Goal: Task Accomplishment & Management: Complete application form

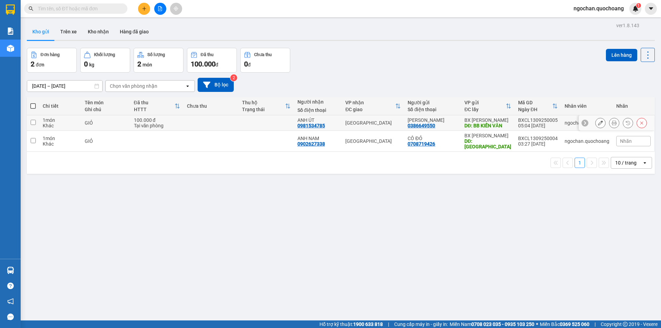
click at [32, 120] on input "checkbox" at bounding box center [33, 122] width 5 height 5
checkbox input "true"
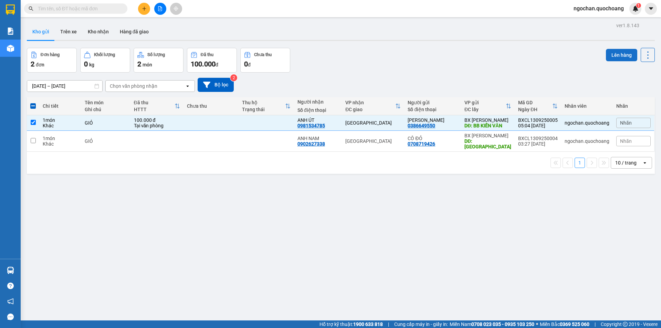
click at [620, 53] on button "Lên hàng" at bounding box center [621, 55] width 31 height 12
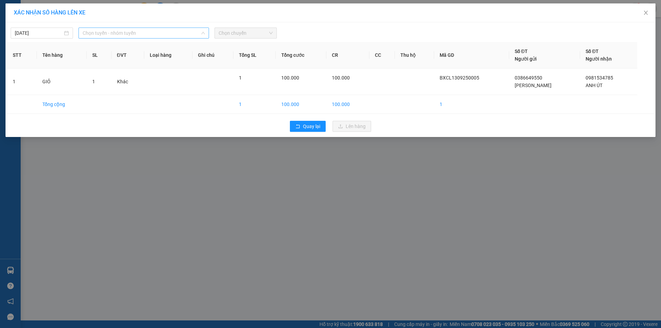
click at [202, 30] on span "Chọn tuyến - nhóm tuyến" at bounding box center [144, 33] width 122 height 10
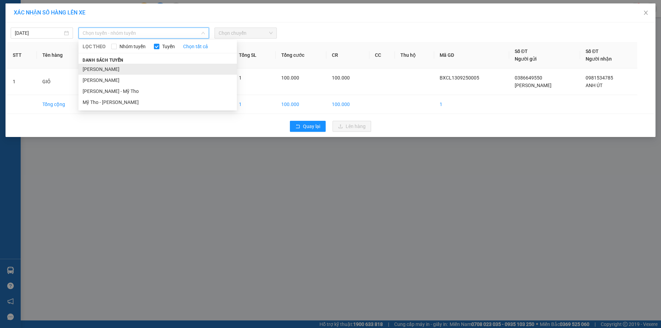
click at [156, 66] on li "[PERSON_NAME]" at bounding box center [158, 69] width 158 height 11
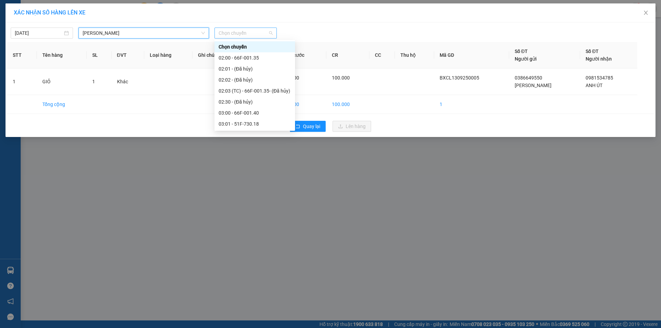
click at [272, 31] on span "Chọn chuyến" at bounding box center [246, 33] width 54 height 10
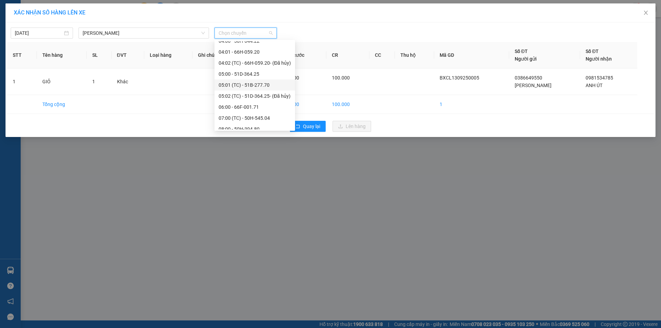
scroll to position [138, 0]
click at [256, 86] on div "06:00 - 66F-001.71" at bounding box center [255, 86] width 72 height 8
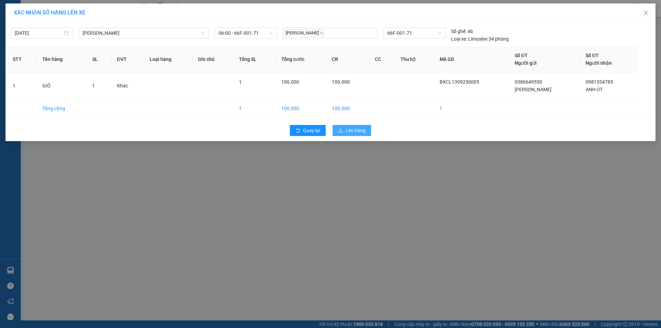
click at [362, 128] on span "Lên hàng" at bounding box center [356, 131] width 20 height 8
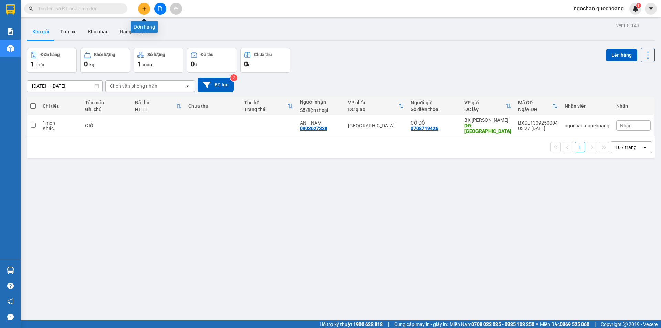
click at [144, 9] on icon "plus" at bounding box center [144, 8] width 5 height 5
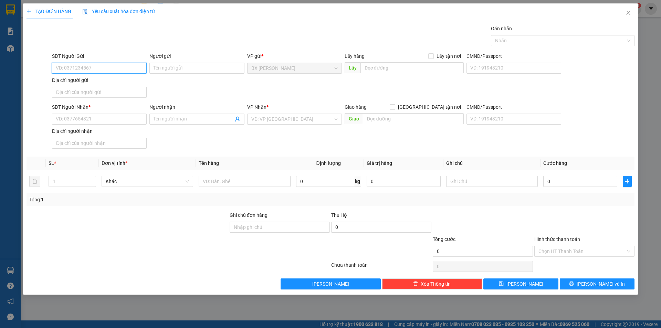
click at [105, 69] on input "SĐT Người Gửi" at bounding box center [99, 68] width 95 height 11
type input "0905097678"
click at [123, 81] on div "0905097678 - CHỊ DUYÊN" at bounding box center [99, 82] width 86 height 8
type input "CHỊ DUYÊN"
type input "0905097678"
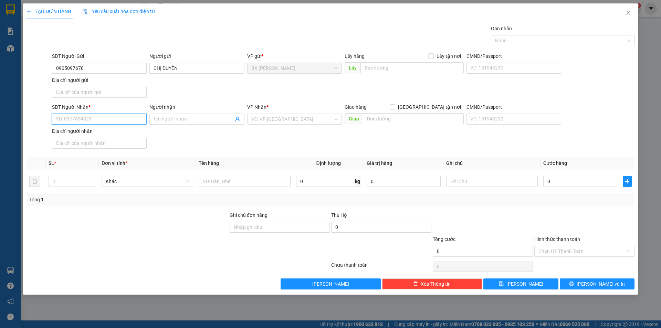
click at [98, 121] on input "SĐT Người Nhận *" at bounding box center [99, 119] width 95 height 11
click at [98, 154] on div "0908582212 - CHỊ HÀ" at bounding box center [99, 155] width 86 height 8
type input "0908582212"
type input "CHỊ HÀ"
click at [74, 180] on input "1" at bounding box center [72, 181] width 47 height 10
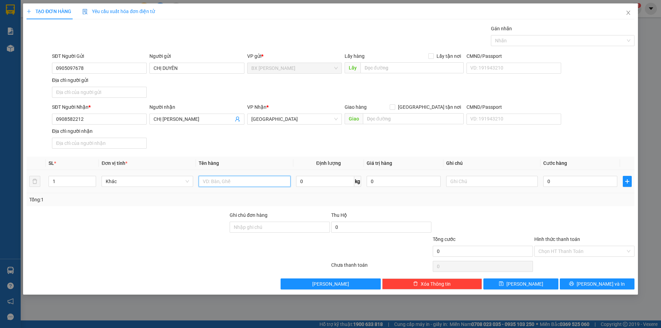
click at [214, 179] on input "text" at bounding box center [245, 181] width 92 height 11
type input "H"
type input "KEO NHỎ"
click at [384, 68] on input "text" at bounding box center [411, 67] width 103 height 11
type input "U"
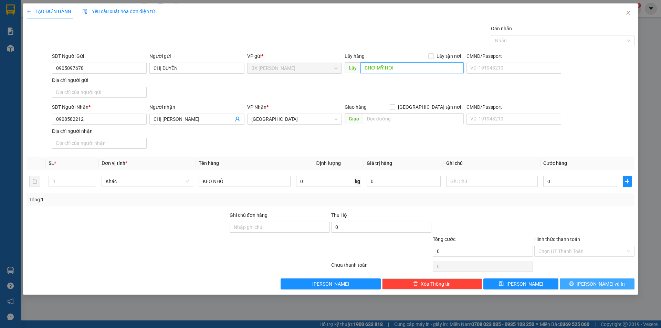
type input "CHỢ MỸ HỘI"
click at [601, 285] on span "[PERSON_NAME] và In" at bounding box center [601, 284] width 48 height 8
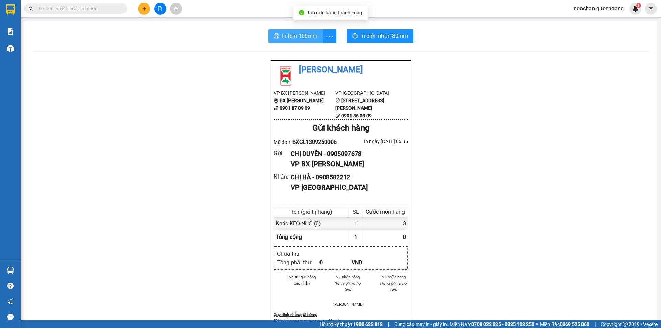
click at [315, 37] on button "In tem 100mm" at bounding box center [295, 36] width 55 height 14
click at [308, 40] on span "In tem 100mm" at bounding box center [299, 36] width 35 height 9
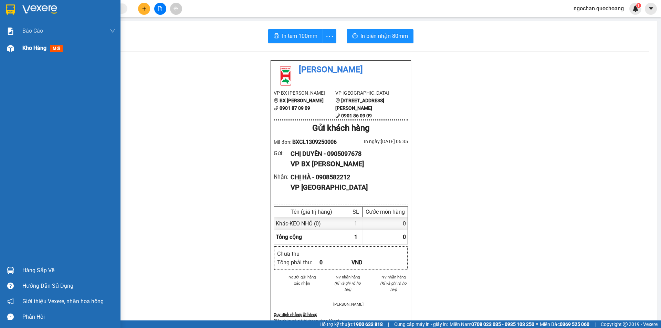
click at [17, 50] on div "Kho hàng mới" at bounding box center [60, 48] width 121 height 17
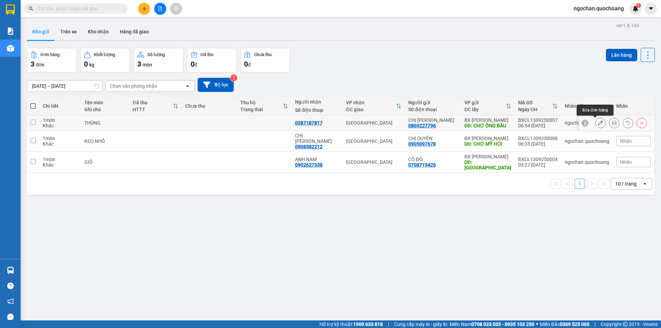
click at [598, 123] on icon at bounding box center [600, 123] width 5 height 5
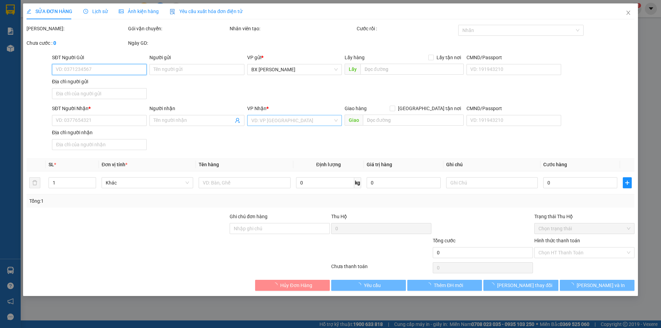
type input "0869227796"
type input "CHỊ TRINH"
type input "CHỢ ÔNG BẦU"
type input "0387187817"
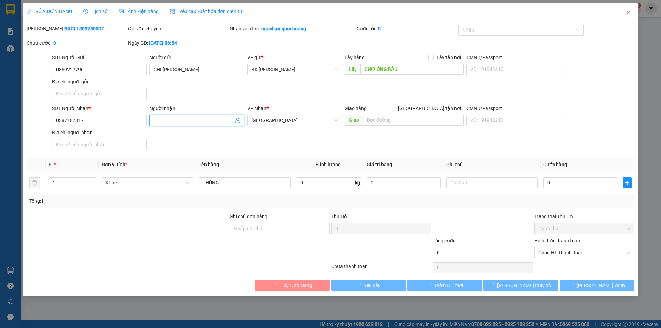
click at [186, 119] on input "Người nhận" at bounding box center [194, 121] width 80 height 8
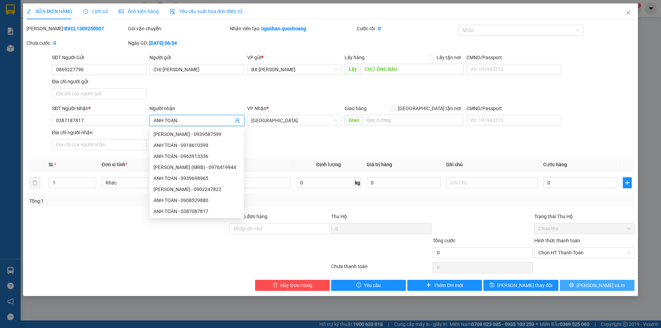
type input "ANH TOÀN"
click at [602, 284] on span "[PERSON_NAME] và In" at bounding box center [601, 286] width 48 height 8
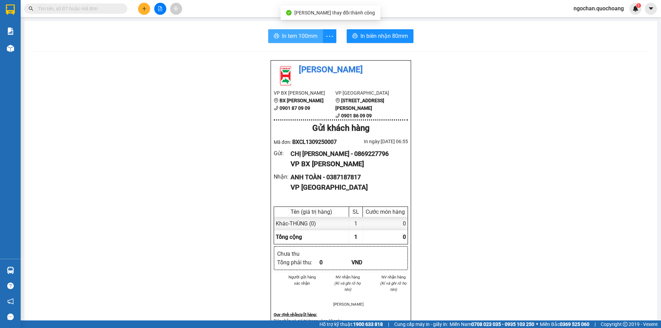
click at [305, 34] on span "In tem 100mm" at bounding box center [299, 36] width 35 height 9
click at [306, 37] on span "In tem 100mm" at bounding box center [299, 36] width 35 height 9
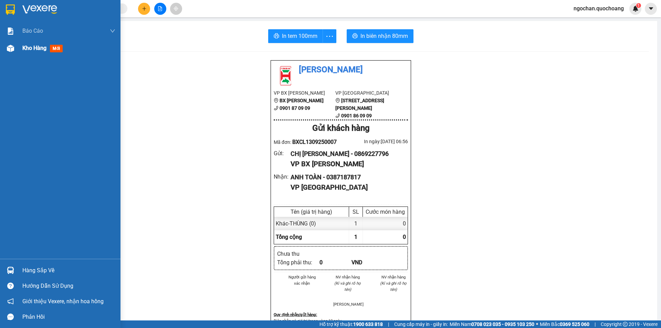
click at [14, 51] on div at bounding box center [10, 48] width 12 height 12
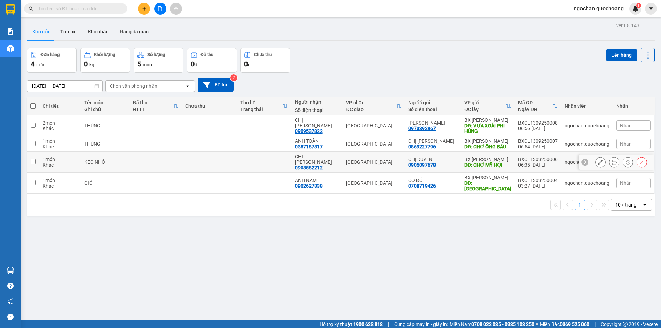
click at [33, 159] on input "checkbox" at bounding box center [33, 161] width 5 height 5
checkbox input "true"
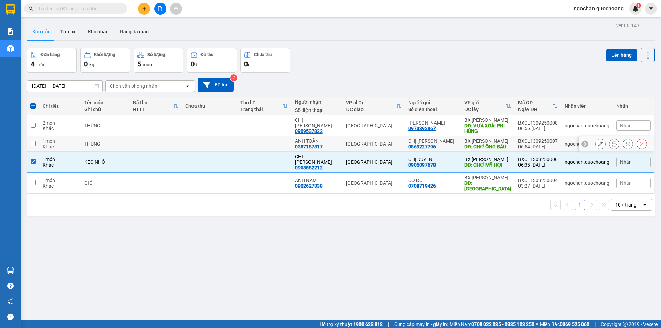
click at [32, 142] on input "checkbox" at bounding box center [33, 143] width 5 height 5
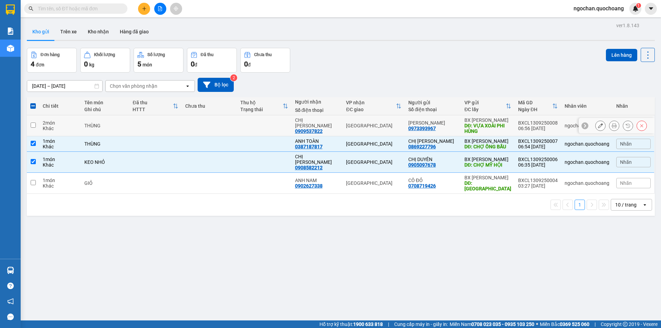
click at [33, 123] on input "checkbox" at bounding box center [33, 125] width 5 height 5
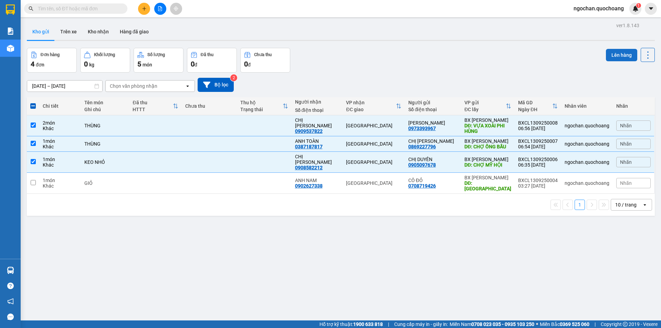
click at [621, 53] on button "Lên hàng" at bounding box center [621, 55] width 31 height 12
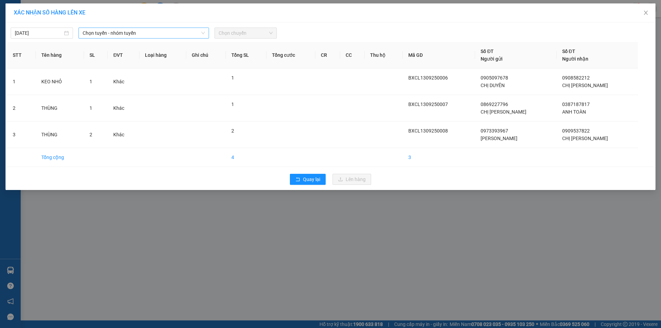
click at [202, 32] on icon "down" at bounding box center [203, 33] width 4 height 4
click at [202, 30] on span "Chọn tuyến - nhóm tuyến" at bounding box center [144, 33] width 122 height 10
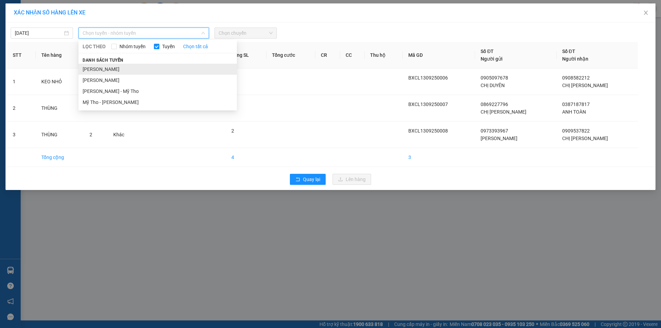
click at [153, 68] on li "[PERSON_NAME]" at bounding box center [158, 69] width 158 height 11
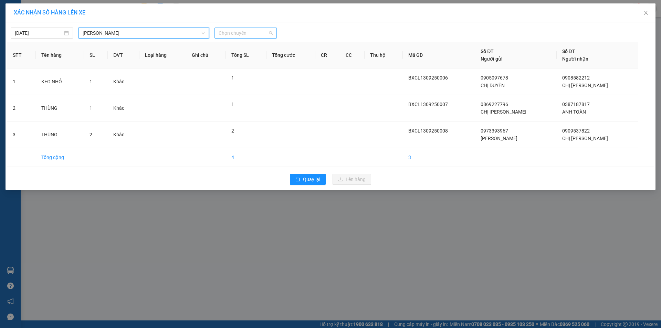
click at [270, 31] on span "Chọn chuyến" at bounding box center [246, 33] width 54 height 10
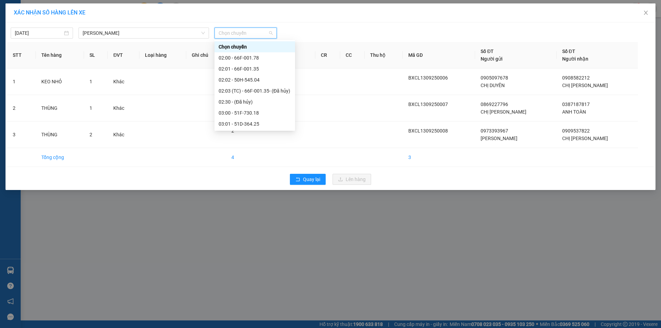
click at [266, 230] on div "07:00 (TC) - 50H-299.15" at bounding box center [255, 234] width 72 height 8
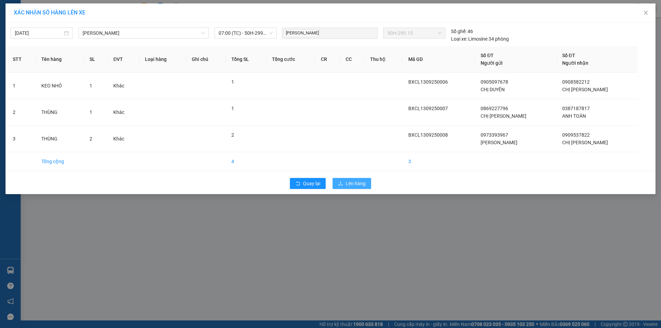
click at [363, 184] on span "Lên hàng" at bounding box center [356, 184] width 20 height 8
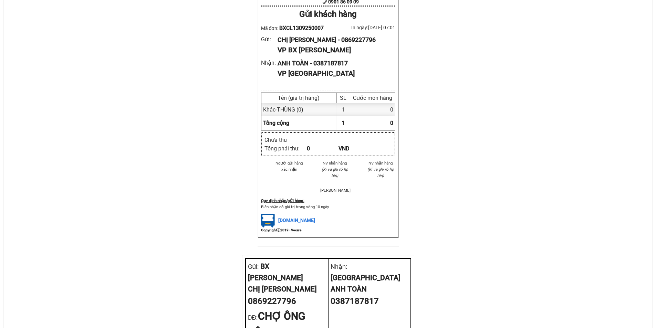
scroll to position [212, 0]
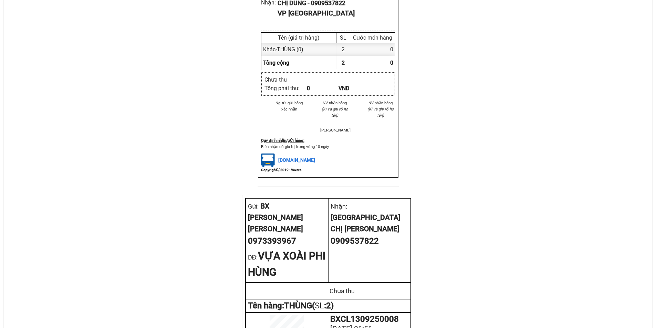
scroll to position [212, 0]
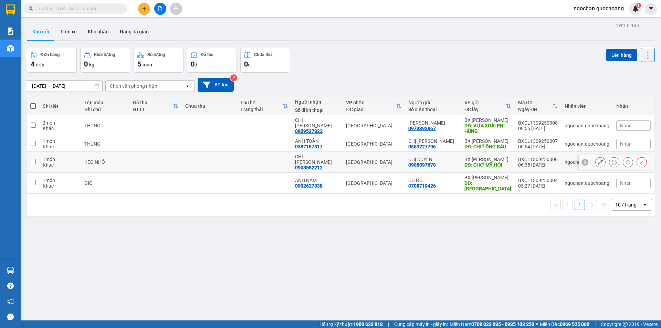
click at [492, 157] on div "BX [PERSON_NAME]" at bounding box center [487, 160] width 47 height 6
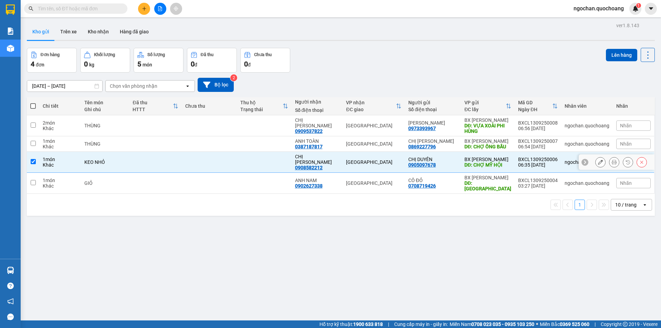
checkbox input "true"
click at [508, 136] on td "BX Cao Lãnh DĐ: CHỢ ÔNG BẦU" at bounding box center [488, 143] width 54 height 15
checkbox input "true"
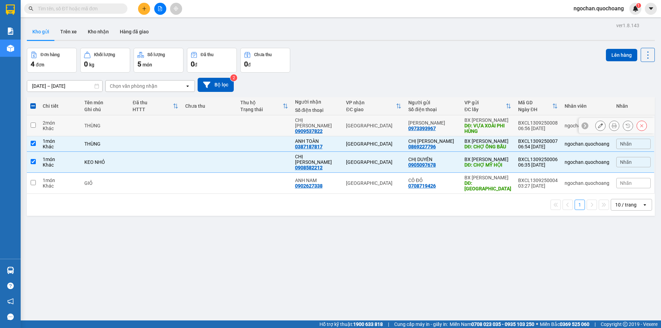
click at [518, 121] on div "BXCL1309250008" at bounding box center [538, 123] width 40 height 6
checkbox input "true"
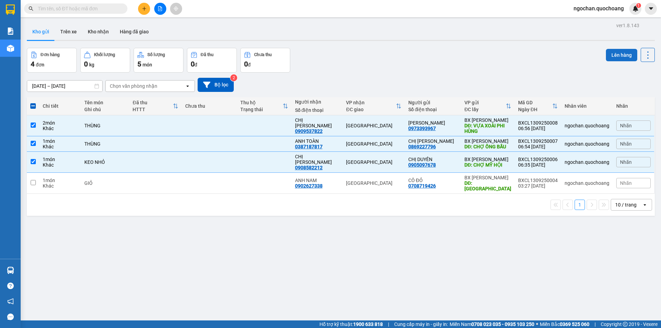
click at [612, 55] on button "Lên hàng" at bounding box center [621, 55] width 31 height 12
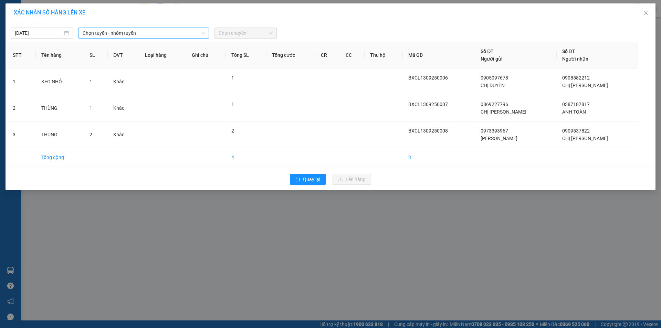
click at [142, 32] on span "Chọn tuyến - nhóm tuyến" at bounding box center [144, 33] width 122 height 10
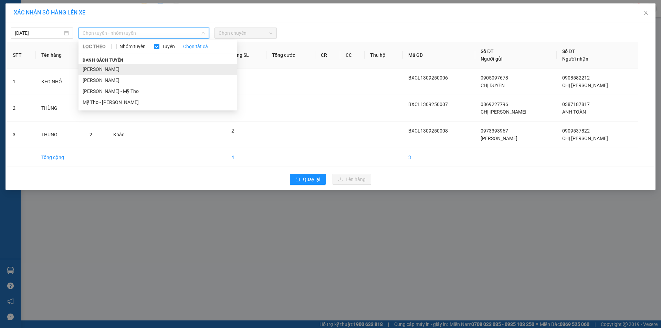
click at [133, 66] on li "[PERSON_NAME]" at bounding box center [158, 69] width 158 height 11
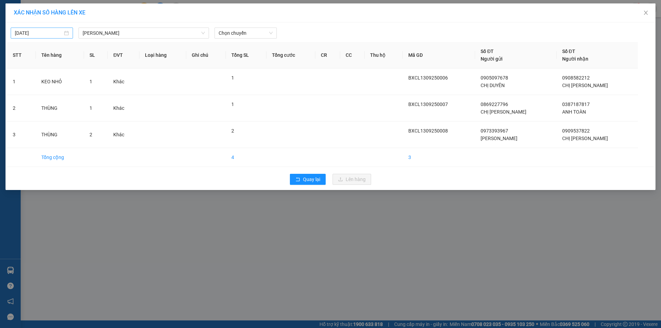
click at [59, 36] on div "[DATE]" at bounding box center [42, 33] width 62 height 11
type input "[DATE]"
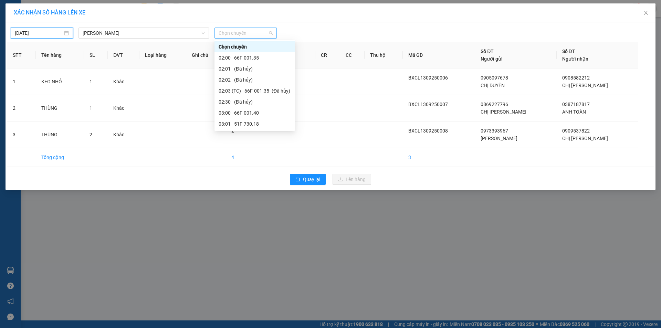
click at [227, 32] on span "Chọn chuyến" at bounding box center [246, 33] width 54 height 10
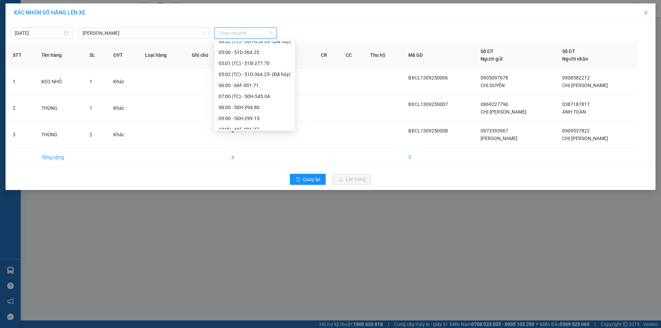
scroll to position [172, 0]
click at [255, 60] on div "07:00 (TC) - 50H-545.04" at bounding box center [255, 62] width 72 height 8
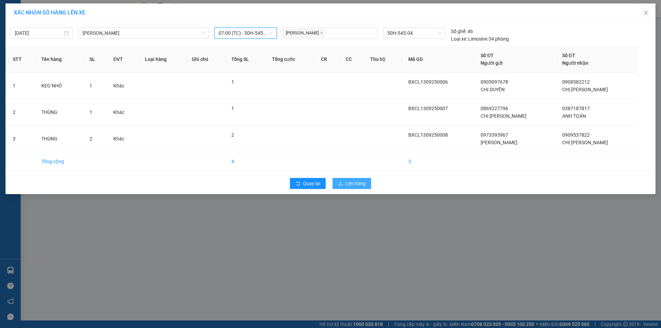
click at [349, 183] on span "Lên hàng" at bounding box center [356, 184] width 20 height 8
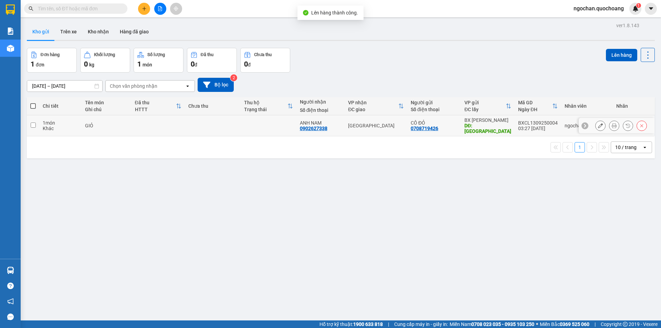
click at [492, 128] on div "DĐ: [GEOGRAPHIC_DATA]" at bounding box center [487, 128] width 47 height 11
checkbox input "true"
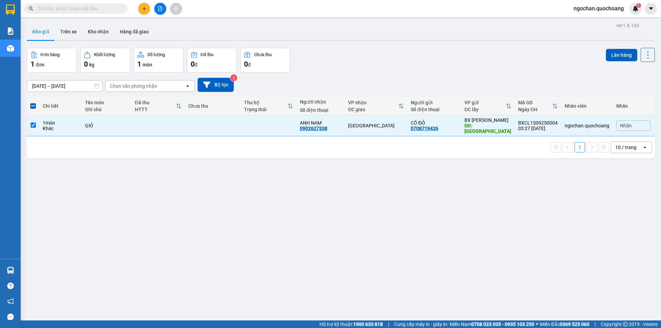
click at [615, 5] on span "ngochan.quochoang" at bounding box center [598, 8] width 61 height 9
click at [607, 18] on span "Đăng xuất" at bounding box center [601, 22] width 47 height 8
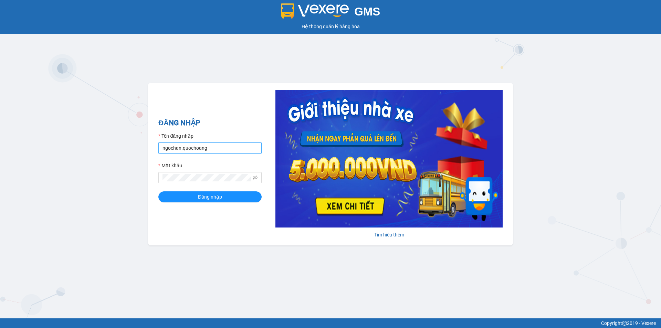
click at [252, 153] on input "ngochan.quochoang" at bounding box center [209, 148] width 103 height 11
type input "quyen.quochoang"
click at [237, 197] on button "Đăng nhập" at bounding box center [209, 196] width 103 height 11
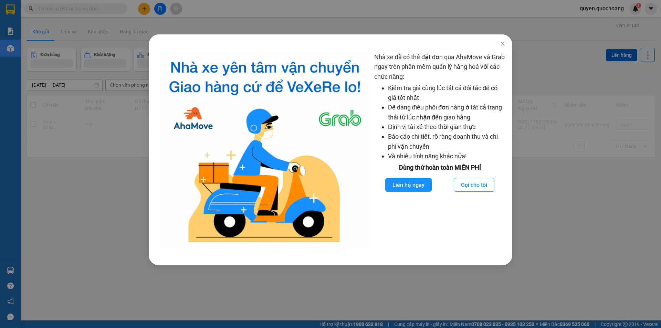
click at [97, 111] on div "Nhà xe đã có thể đặt đơn qua AhaMove và Grab ngay trên phần mềm quản lý hàng ho…" at bounding box center [330, 164] width 661 height 328
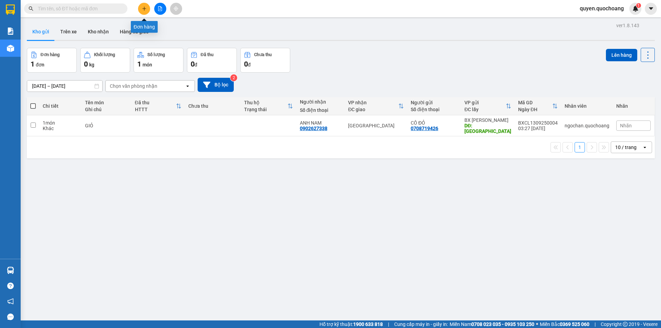
click at [146, 7] on icon "plus" at bounding box center [144, 8] width 5 height 5
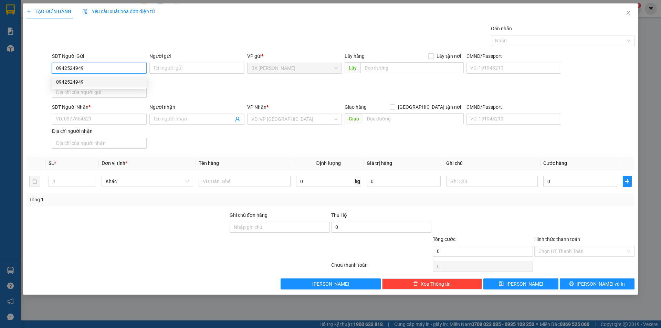
click at [101, 84] on div "0942524949" at bounding box center [99, 82] width 86 height 8
type input "0942524949"
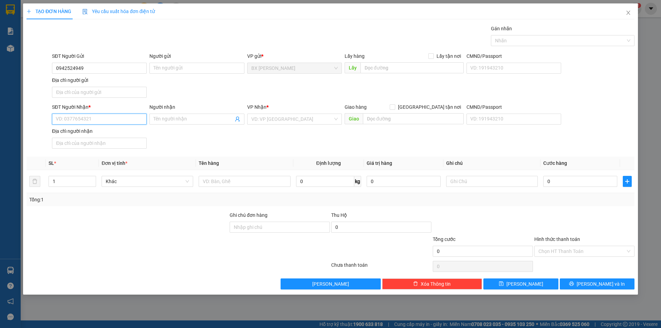
click at [111, 116] on input "SĐT Người Nhận *" at bounding box center [99, 119] width 95 height 11
type input "0909250888"
click at [80, 135] on div "0909250888 - CHỊ OANH" at bounding box center [99, 133] width 86 height 8
type input "CHỊ OANH"
type input "0909250888"
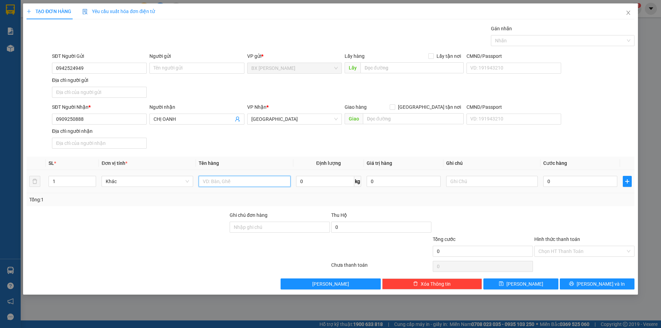
click at [219, 184] on input "text" at bounding box center [245, 181] width 92 height 11
click at [182, 65] on input "Người gửi" at bounding box center [196, 68] width 95 height 11
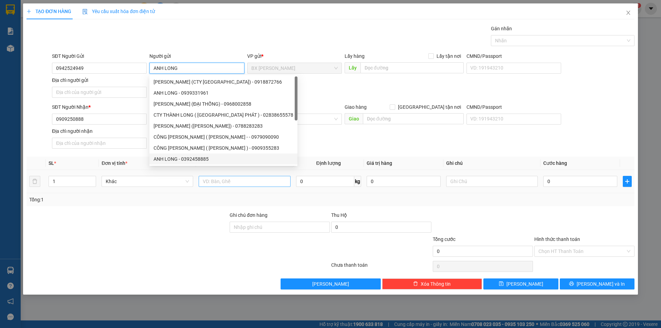
type input "ANH LONG"
click at [238, 184] on input "text" at bounding box center [245, 181] width 92 height 11
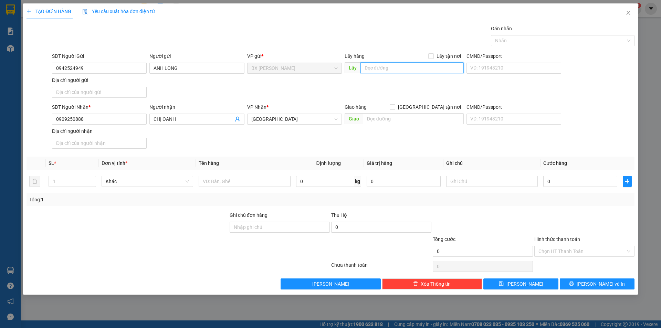
click at [376, 67] on input "text" at bounding box center [411, 67] width 103 height 11
type input "QUA CẦU TÂN TRƯỜNG 300M"
click at [258, 182] on input "text" at bounding box center [245, 181] width 92 height 11
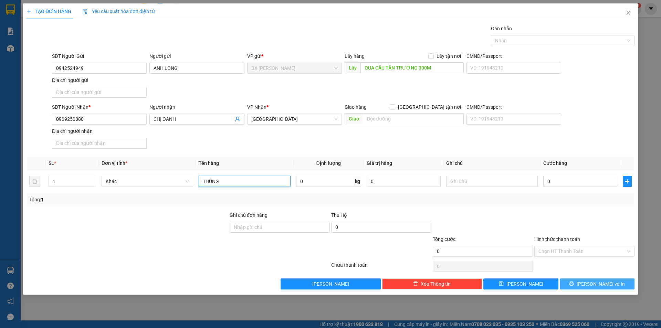
type input "THÙNG"
click at [572, 284] on button "[PERSON_NAME] và In" at bounding box center [597, 284] width 75 height 11
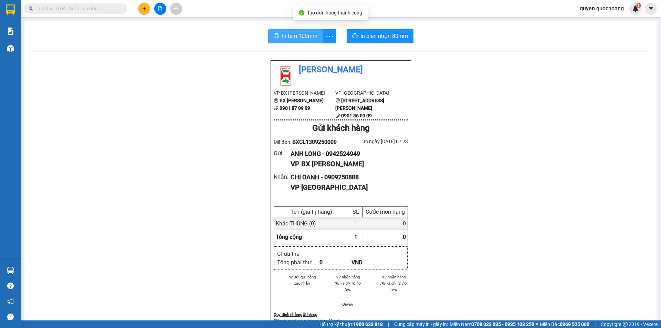
click at [298, 33] on span "In tem 100mm" at bounding box center [299, 36] width 35 height 9
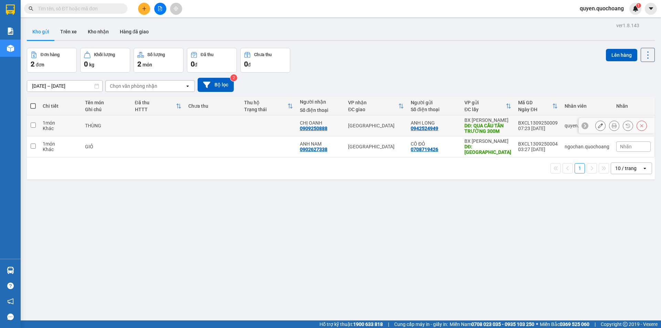
drag, startPoint x: 351, startPoint y: 130, endPoint x: 335, endPoint y: 148, distance: 23.4
click at [351, 130] on td "[GEOGRAPHIC_DATA]" at bounding box center [376, 125] width 63 height 21
checkbox input "true"
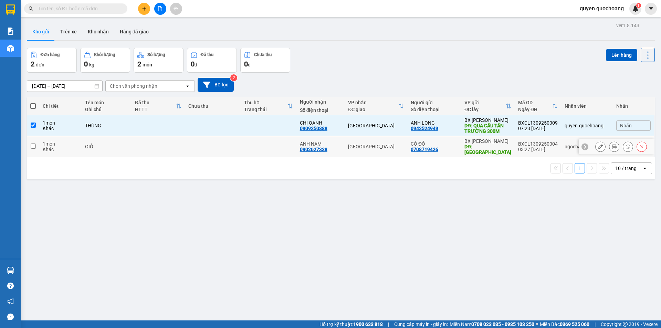
click at [335, 148] on div "ANH NAM 0902627338" at bounding box center [320, 146] width 41 height 11
checkbox input "true"
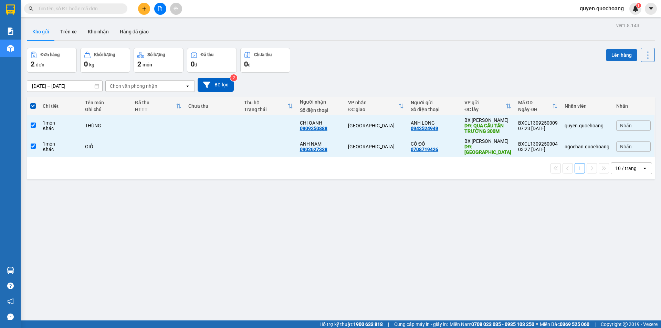
click at [614, 55] on button "Lên hàng" at bounding box center [621, 55] width 31 height 12
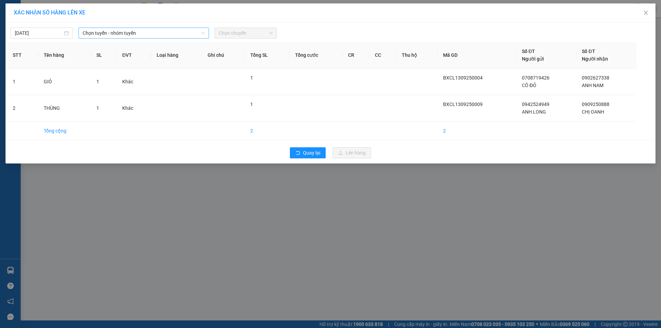
click at [147, 35] on span "Chọn tuyến - nhóm tuyến" at bounding box center [144, 33] width 122 height 10
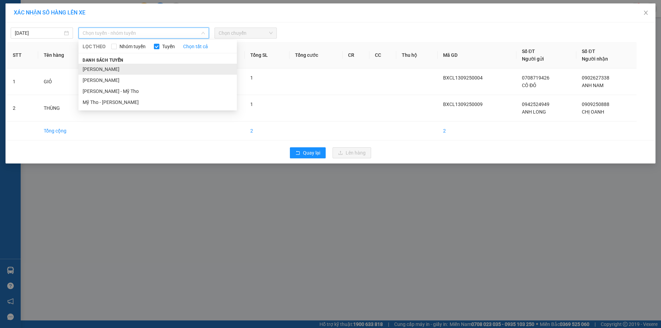
click at [107, 70] on li "[PERSON_NAME]" at bounding box center [158, 69] width 158 height 11
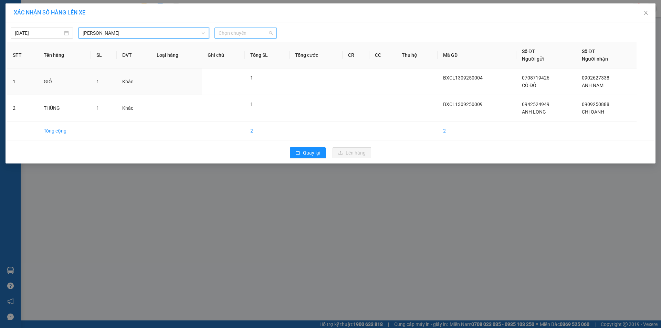
click at [253, 36] on span "Chọn chuyến" at bounding box center [246, 33] width 54 height 10
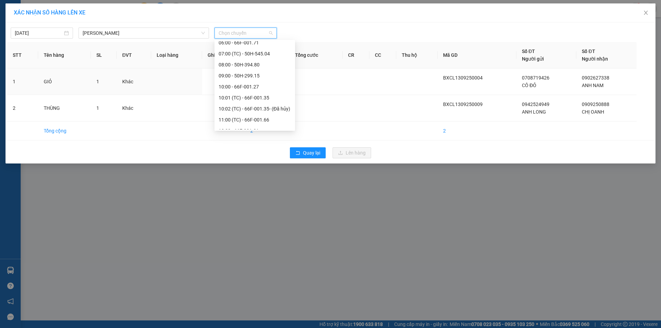
scroll to position [207, 0]
click at [307, 152] on span "Quay lại" at bounding box center [311, 153] width 17 height 8
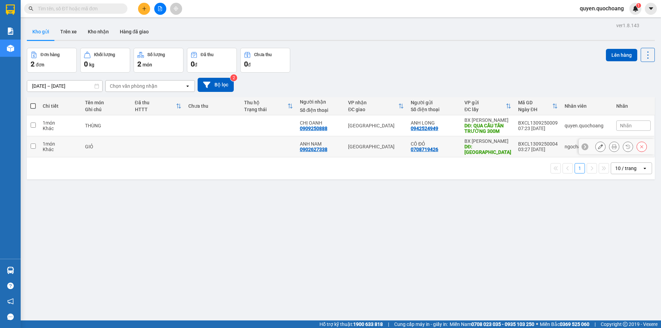
click at [516, 150] on td "BXCL1309250004 03:27 [DATE]" at bounding box center [538, 146] width 46 height 21
checkbox input "true"
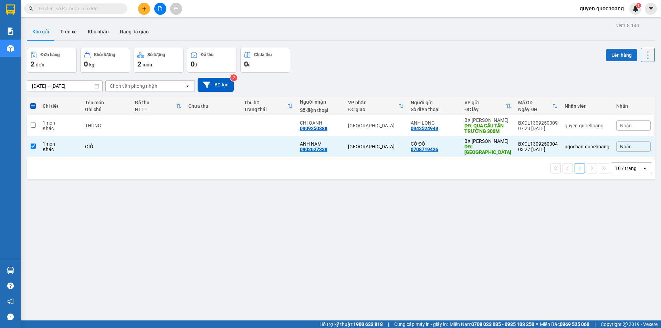
click at [621, 54] on button "Lên hàng" at bounding box center [621, 55] width 31 height 12
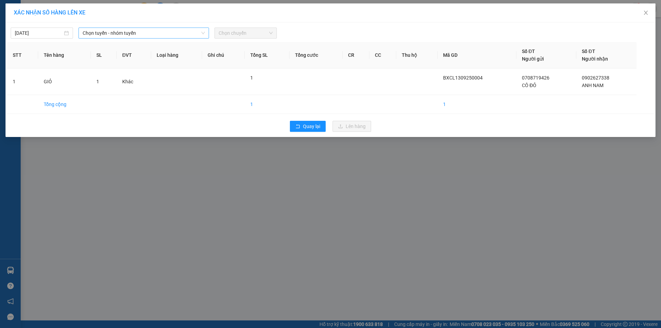
drag, startPoint x: 139, startPoint y: 30, endPoint x: 133, endPoint y: 39, distance: 10.8
click at [139, 31] on span "Chọn tuyến - nhóm tuyến" at bounding box center [144, 33] width 122 height 10
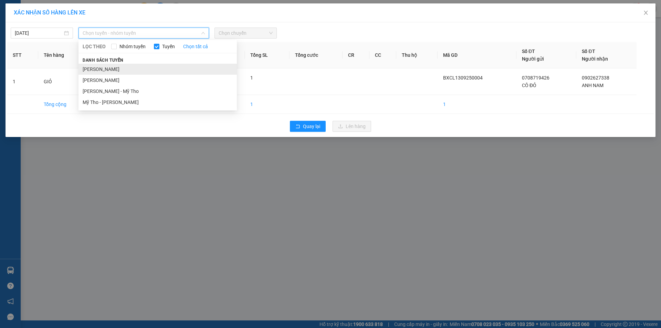
click at [106, 69] on li "[PERSON_NAME]" at bounding box center [158, 69] width 158 height 11
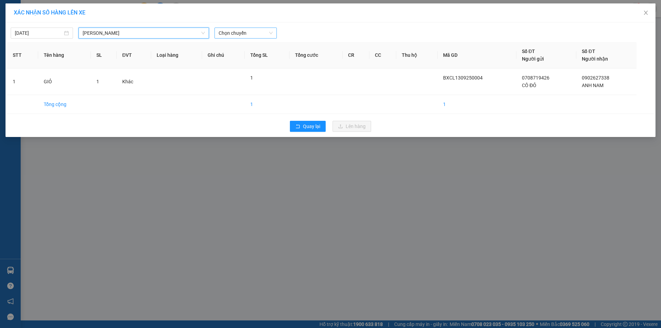
click at [258, 31] on span "Chọn chuyến" at bounding box center [246, 33] width 54 height 10
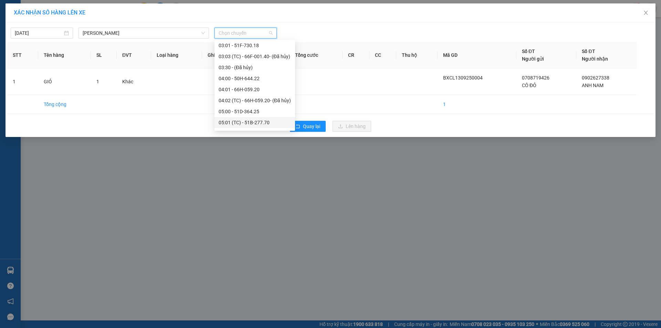
scroll to position [103, 0]
click at [258, 56] on div "04:00 - 50H-644.22" at bounding box center [255, 54] width 72 height 8
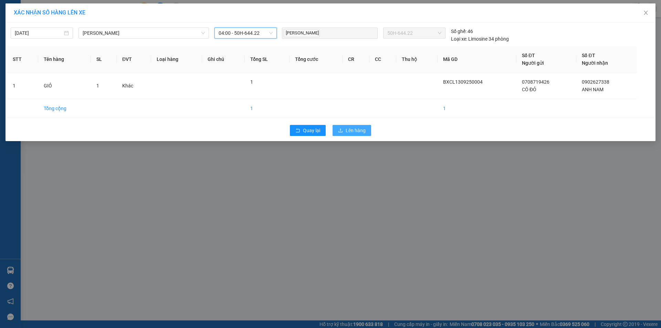
click at [343, 127] on button "Lên hàng" at bounding box center [352, 130] width 39 height 11
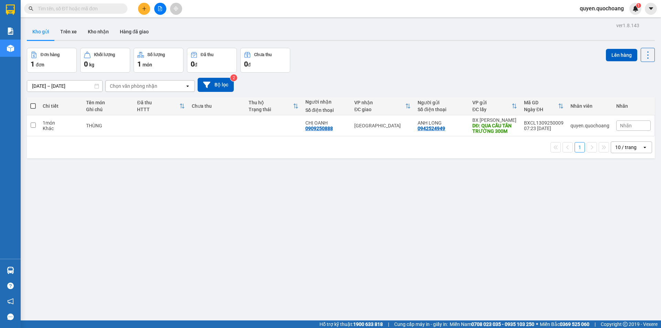
click at [97, 9] on input "text" at bounding box center [78, 9] width 81 height 8
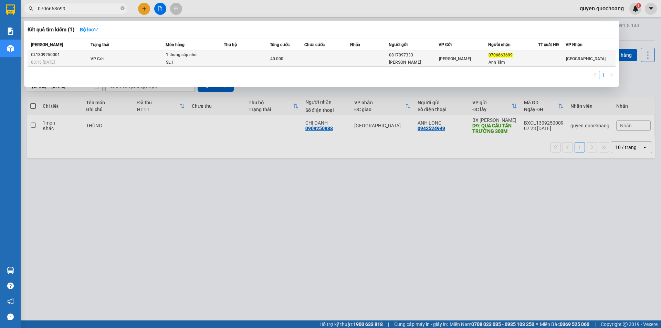
type input "0706663699"
click at [474, 56] on div "[PERSON_NAME]" at bounding box center [463, 59] width 49 height 8
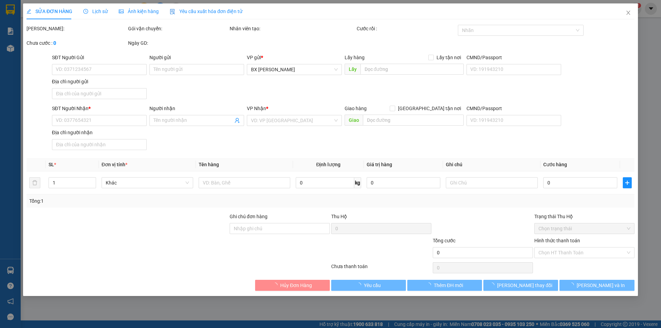
type input "0817097333"
type input "[PERSON_NAME]"
type input "0706663699"
type input "Anh Tâm"
type input "40.000"
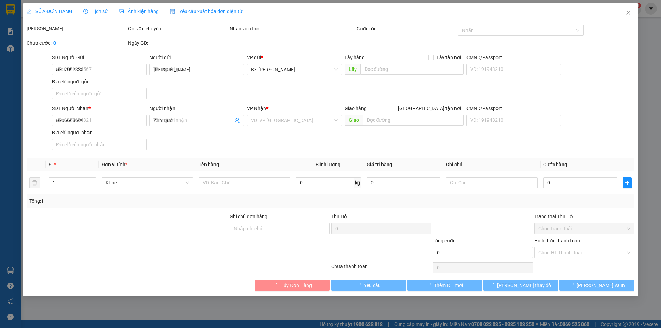
type input "0"
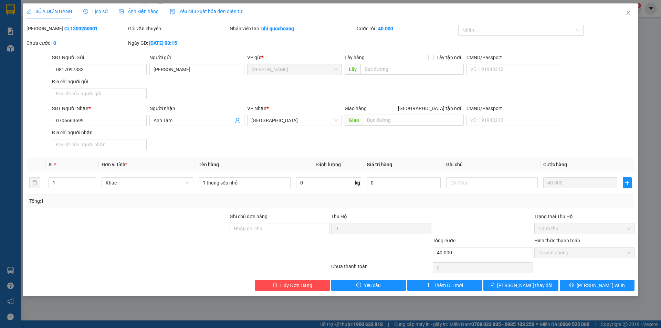
click at [100, 14] on div "Lịch sử" at bounding box center [95, 12] width 24 height 8
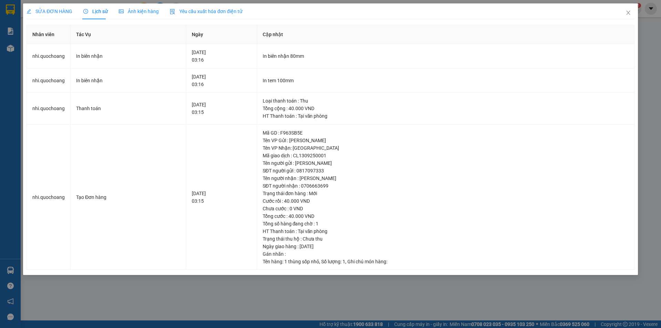
drag, startPoint x: 50, startPoint y: 12, endPoint x: 65, endPoint y: 12, distance: 15.5
click at [51, 11] on span "SỬA ĐƠN HÀNG" at bounding box center [50, 12] width 46 height 6
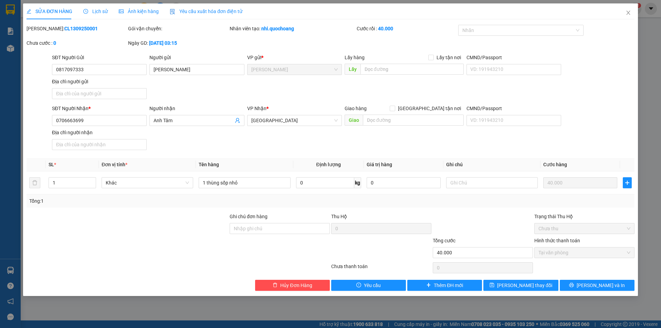
drag, startPoint x: 88, startPoint y: 14, endPoint x: 117, endPoint y: 11, distance: 28.4
click at [89, 14] on span "Lịch sử" at bounding box center [95, 12] width 24 height 6
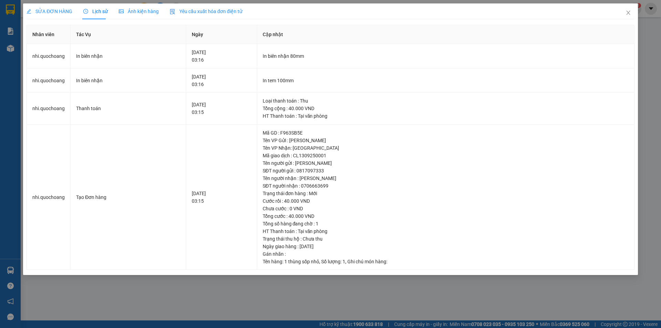
click at [44, 11] on span "SỬA ĐƠN HÀNG" at bounding box center [50, 12] width 46 height 6
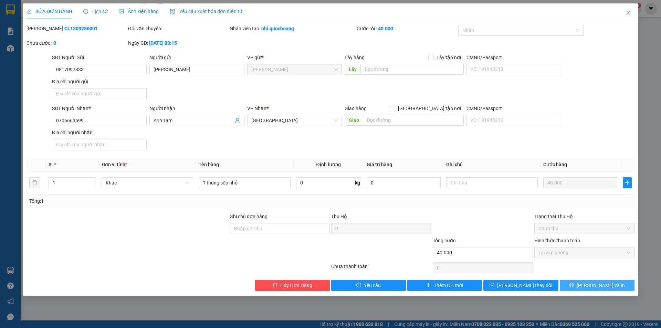
click at [598, 287] on span "[PERSON_NAME] và In" at bounding box center [601, 286] width 48 height 8
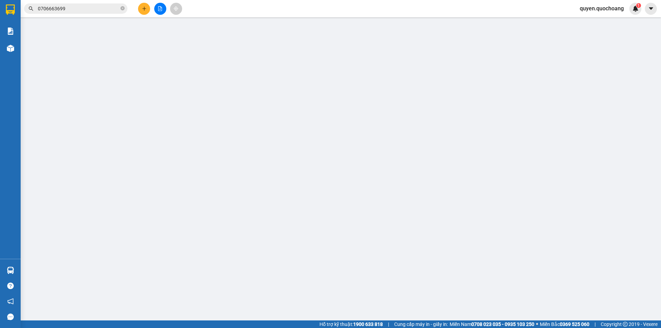
type input "0817097333"
type input "[PERSON_NAME]"
type input "0706663699"
type input "Anh Tâm"
type input "40.000"
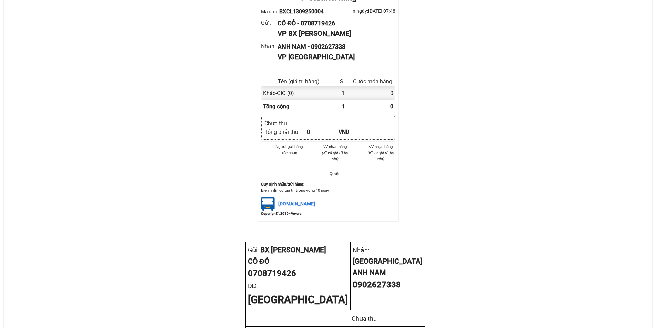
scroll to position [212, 0]
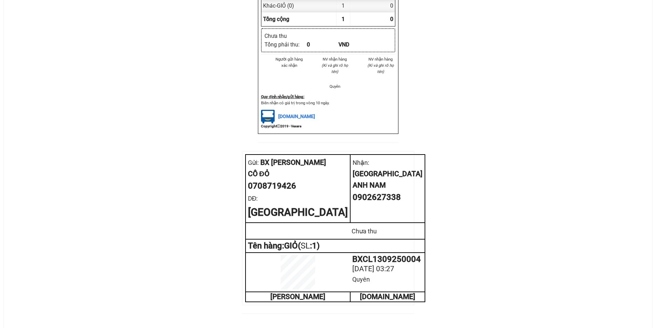
scroll to position [207, 0]
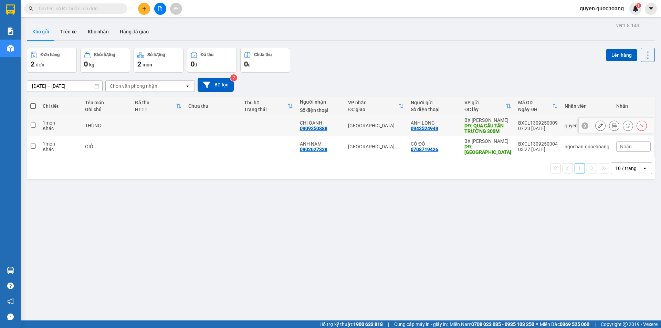
drag, startPoint x: 432, startPoint y: 129, endPoint x: 431, endPoint y: 144, distance: 14.2
click at [432, 130] on div "0942524949" at bounding box center [425, 129] width 28 height 6
click at [429, 151] on div "0708719426" at bounding box center [425, 150] width 28 height 6
click at [451, 122] on div "ANH LONG" at bounding box center [434, 123] width 47 height 6
checkbox input "true"
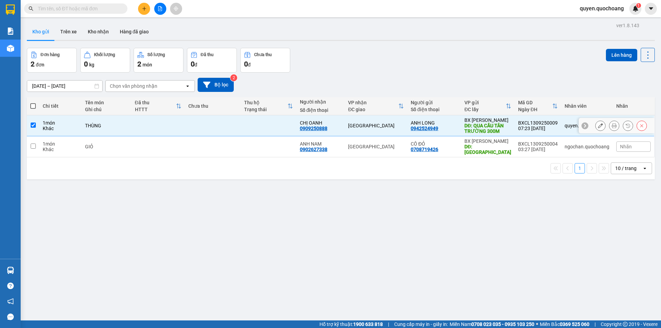
click at [415, 153] on td "CÔ ĐỎ 0708719426" at bounding box center [434, 146] width 54 height 21
checkbox input "true"
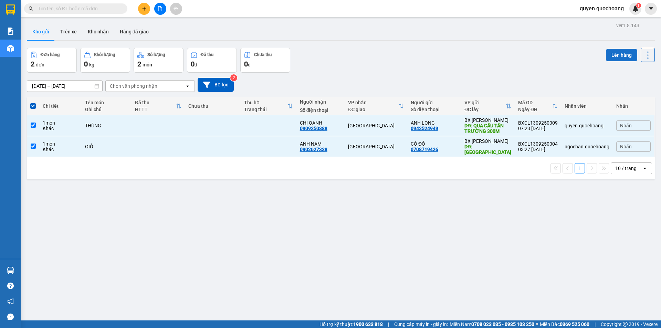
click at [611, 54] on button "Lên hàng" at bounding box center [621, 55] width 31 height 12
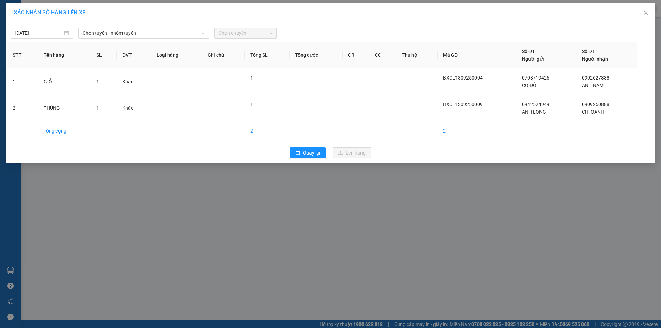
drag, startPoint x: 119, startPoint y: 39, endPoint x: 102, endPoint y: 45, distance: 18.3
click at [118, 39] on div "[DATE] Chọn tuyến - nhóm tuyến Chọn chuyến STT Tên hàng SL ĐVT Loại hàng Ghi ch…" at bounding box center [331, 92] width 650 height 141
click at [132, 32] on span "Chọn tuyến - nhóm tuyến" at bounding box center [144, 33] width 122 height 10
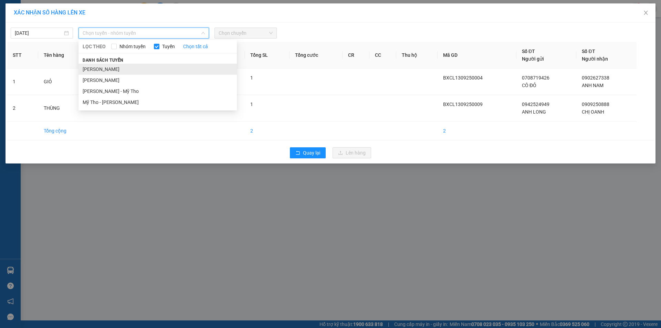
click at [98, 66] on li "[PERSON_NAME]" at bounding box center [158, 69] width 158 height 11
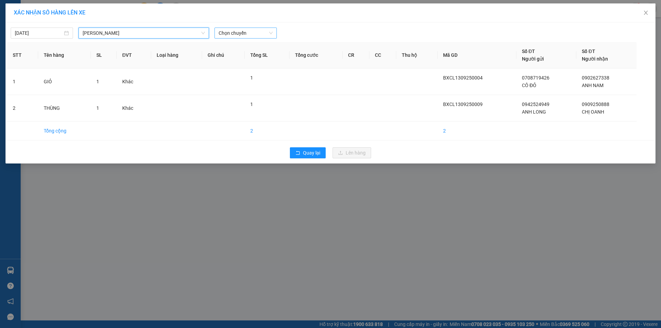
click at [262, 28] on div "Chọn chuyến" at bounding box center [246, 33] width 62 height 11
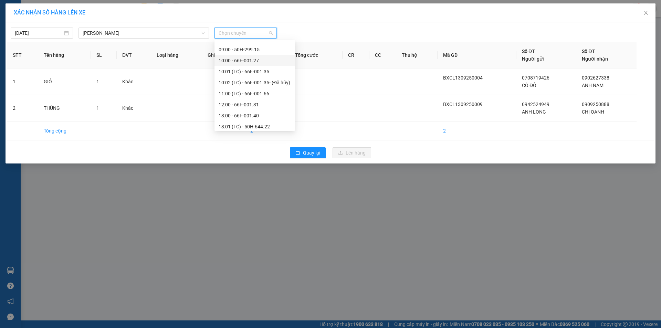
scroll to position [172, 0]
click at [250, 74] on div "08:00 - 50H-394.80" at bounding box center [255, 73] width 72 height 8
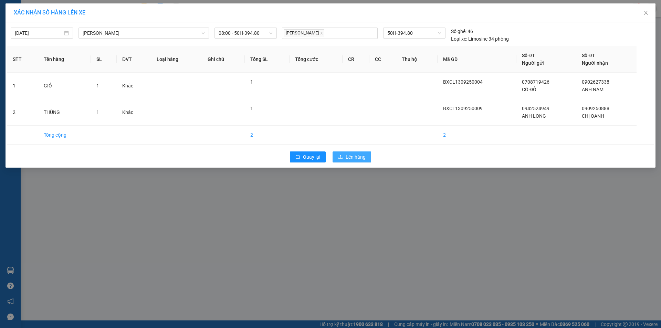
click at [350, 157] on span "Lên hàng" at bounding box center [356, 157] width 20 height 8
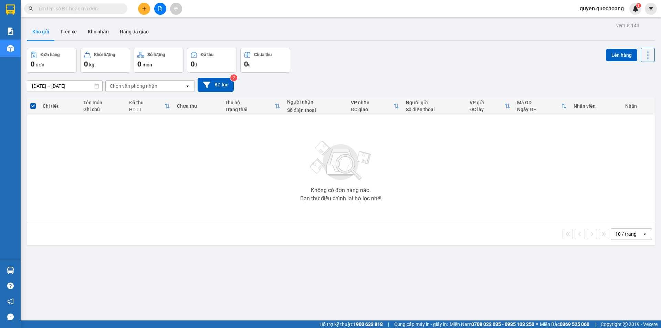
click at [145, 9] on icon "plus" at bounding box center [144, 8] width 5 height 5
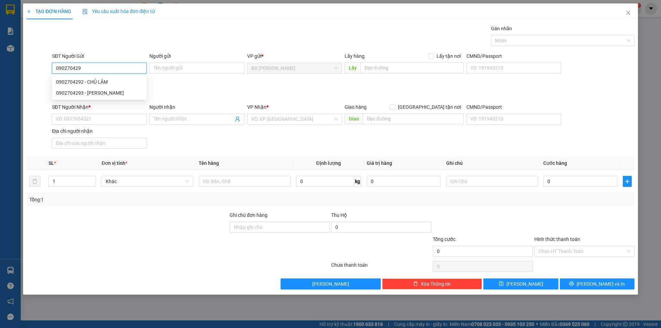
type input "0902704292"
click at [106, 80] on div "0902704292 - CHÚ LÂM" at bounding box center [99, 82] width 86 height 8
type input "CHÚ LÂM"
type input "0902704292"
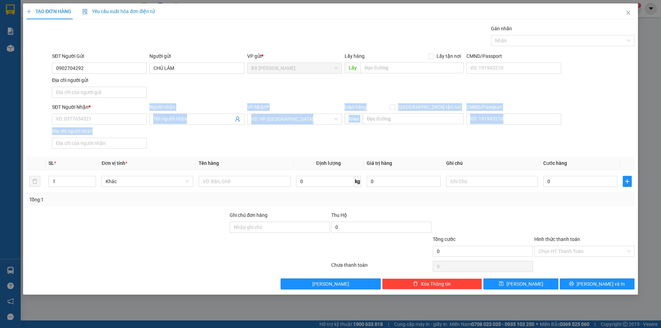
click at [98, 127] on div "SĐT Người Nhận * VD: 0377654321 Người nhận Tên người nhận VP Nhận * VD: VP [GEO…" at bounding box center [343, 127] width 585 height 48
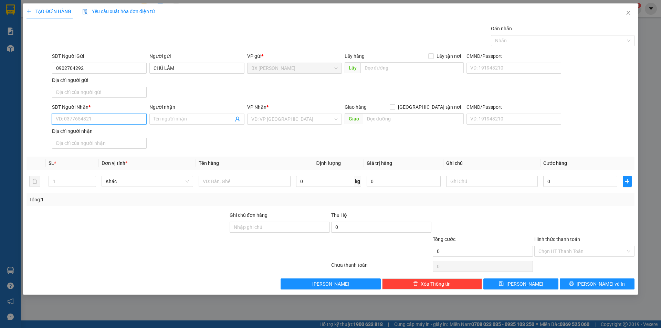
click at [103, 122] on input "SĐT Người Nhận *" at bounding box center [99, 119] width 95 height 11
click at [126, 143] on div "0906915158 - [PERSON_NAME]" at bounding box center [99, 144] width 86 height 8
type input "0906915158"
type input "[PERSON_NAME] AN"
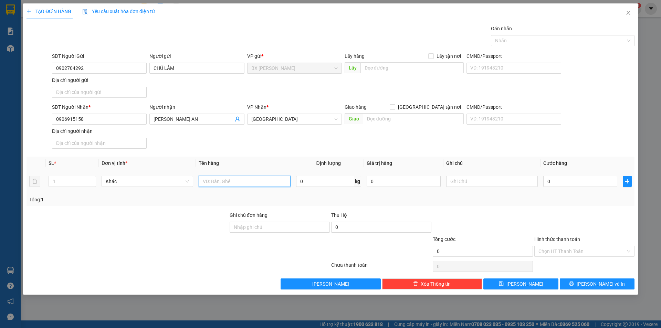
drag, startPoint x: 217, startPoint y: 178, endPoint x: 209, endPoint y: 179, distance: 7.3
click at [217, 179] on input "text" at bounding box center [245, 181] width 92 height 11
type input "BAO"
click at [399, 72] on input "text" at bounding box center [411, 67] width 103 height 11
type input "TUYỀN MOBI"
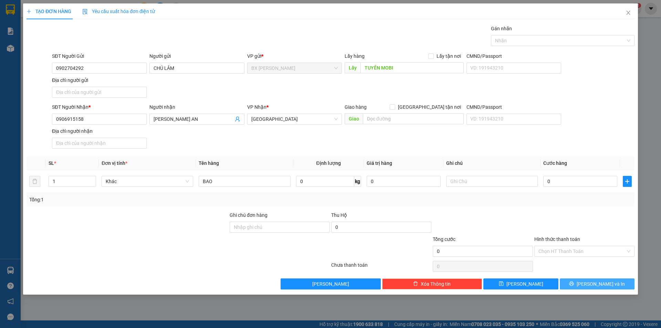
drag, startPoint x: 595, startPoint y: 292, endPoint x: 598, endPoint y: 289, distance: 4.4
click at [596, 291] on div "TẠO ĐƠN HÀNG Yêu cầu xuất hóa đơn điện tử Transit Pickup Surcharge Ids Transit …" at bounding box center [330, 148] width 615 height 291
click at [598, 288] on button "[PERSON_NAME] và In" at bounding box center [597, 284] width 75 height 11
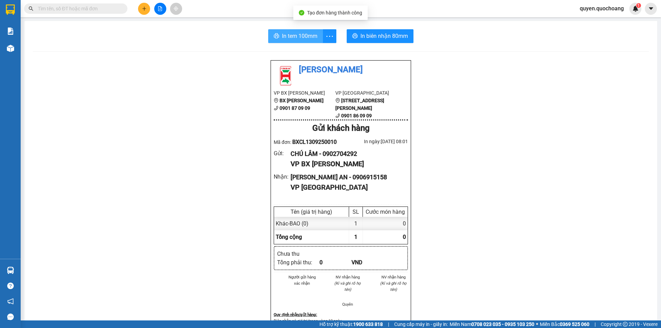
click at [310, 35] on span "In tem 100mm" at bounding box center [299, 36] width 35 height 9
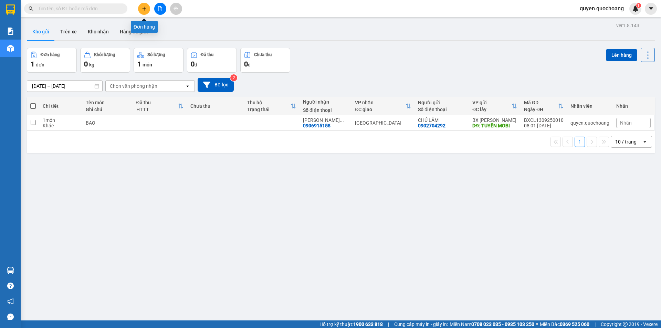
click at [144, 10] on icon "plus" at bounding box center [144, 9] width 0 height 4
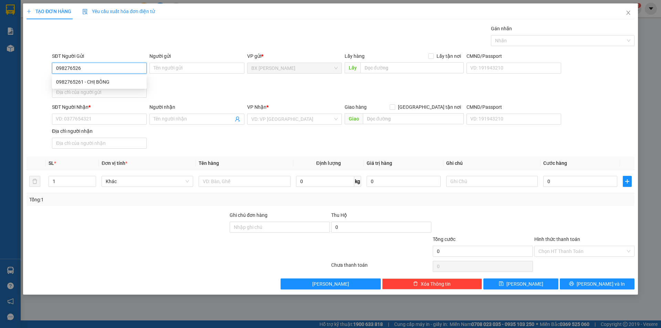
type input "0982765261"
click at [107, 83] on div "0982765261 - CHỊ BÔNG" at bounding box center [99, 82] width 86 height 8
type input "CHỊ BÔNG"
type input "0982765261"
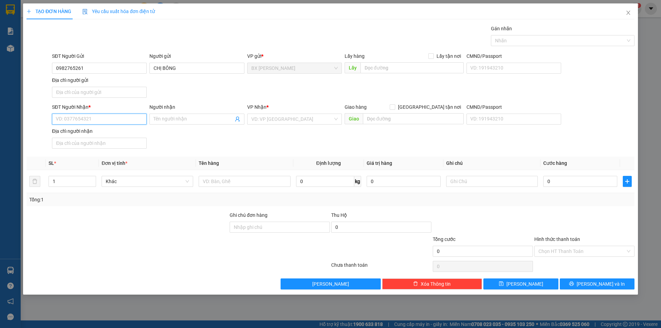
click at [118, 114] on input "SĐT Người Nhận *" at bounding box center [99, 119] width 95 height 11
type input "0937764307"
click at [113, 129] on div "0937764307 - CHỊ [PERSON_NAME]" at bounding box center [99, 133] width 86 height 8
type input "CHỊ TUYỀN"
type input "0937764307"
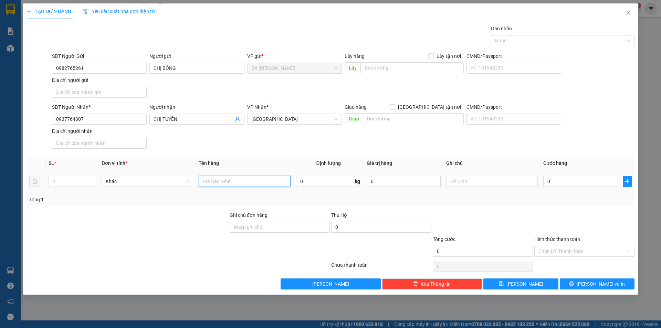
click at [219, 179] on input "text" at bounding box center [245, 181] width 92 height 11
type input "NGÃ 3 KIẾN VĂN"
click at [557, 180] on input "0" at bounding box center [580, 181] width 74 height 11
drag, startPoint x: 240, startPoint y: 180, endPoint x: 158, endPoint y: 181, distance: 81.6
click at [158, 181] on tr "1 Khác NGÃ 3 KIẾN VĂN 0 kg 0 0" at bounding box center [331, 181] width 608 height 23
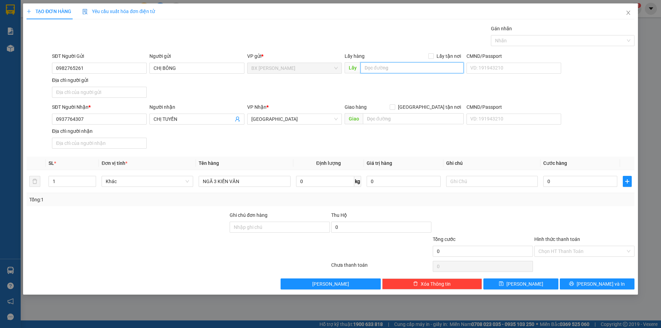
click at [410, 68] on input "text" at bounding box center [411, 67] width 103 height 11
paste input "NGÃ 3 KIẾN VĂN"
type input "NGÃ 3 KIẾN VĂN"
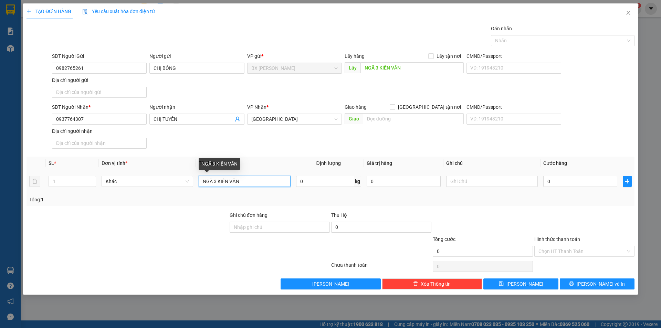
drag, startPoint x: 240, startPoint y: 180, endPoint x: 109, endPoint y: 193, distance: 131.1
click at [109, 193] on tr "1 Khác NGÃ 3 KIẾN VĂN 0 kg 0 0" at bounding box center [331, 181] width 608 height 23
type input "THÙNG"
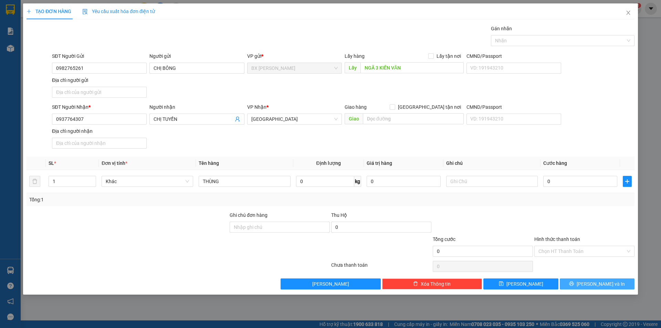
click at [574, 283] on icon "printer" at bounding box center [571, 283] width 5 height 5
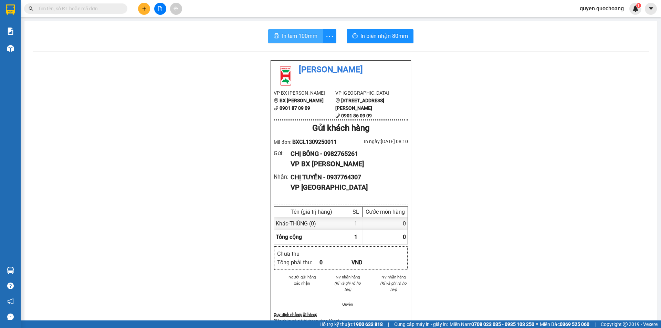
click at [282, 34] on span "In tem 100mm" at bounding box center [299, 36] width 35 height 9
